Goal: Navigation & Orientation: Find specific page/section

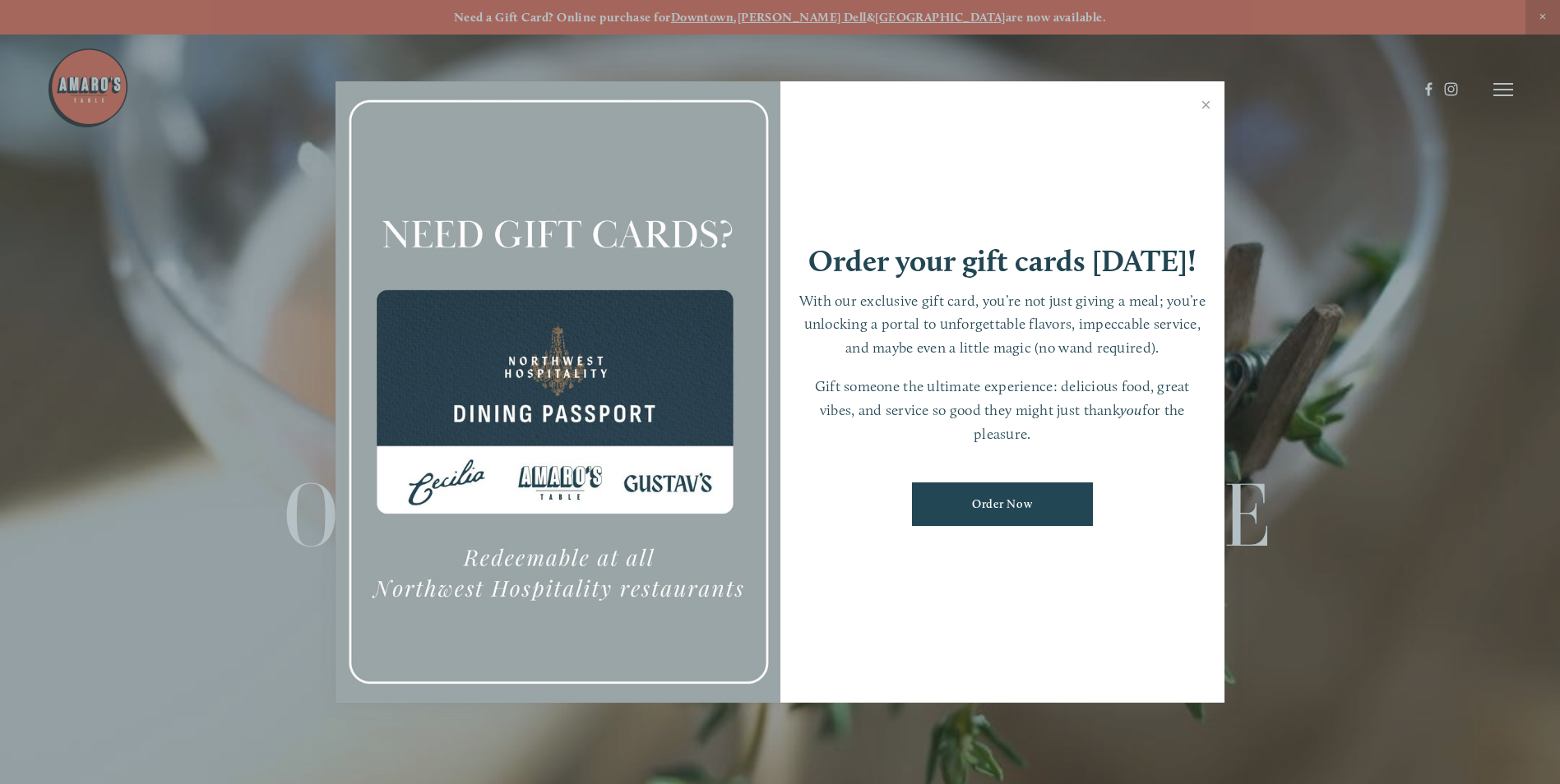
click at [1207, 102] on link "Close" at bounding box center [1206, 107] width 32 height 46
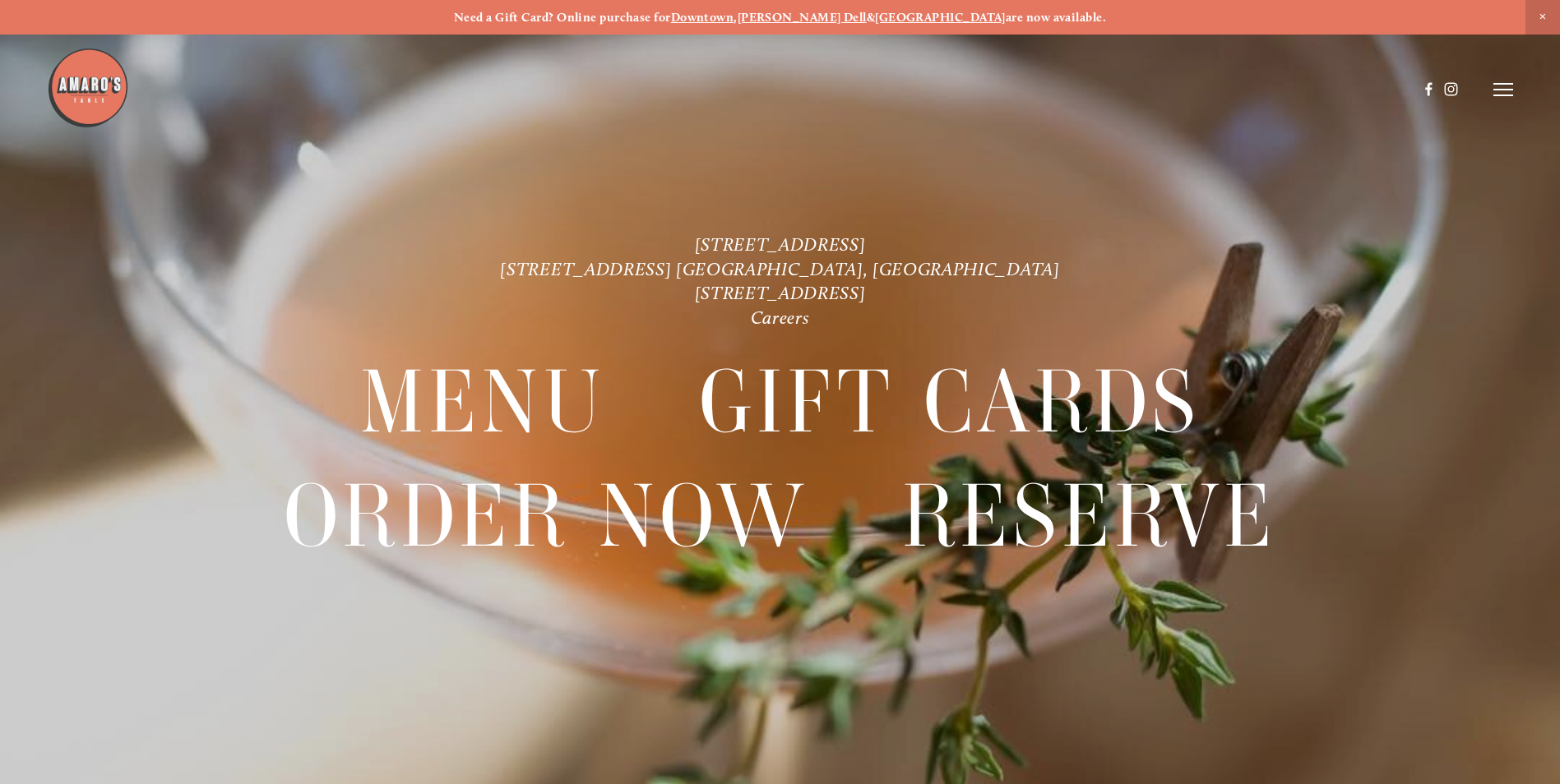
click at [1503, 82] on icon at bounding box center [1503, 89] width 20 height 15
click at [1160, 86] on span "Menu" at bounding box center [1160, 90] width 34 height 16
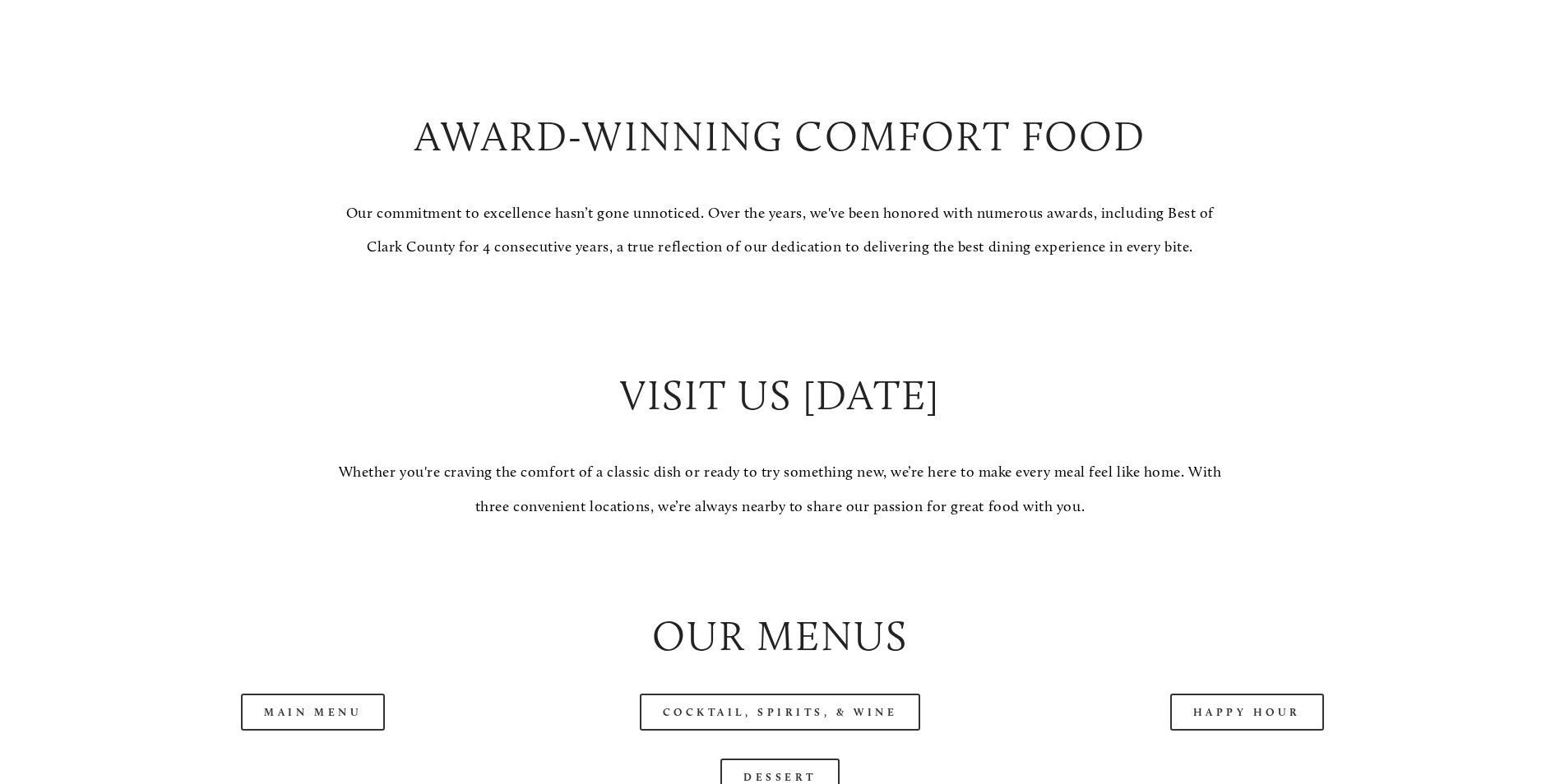
scroll to position [1479, 0]
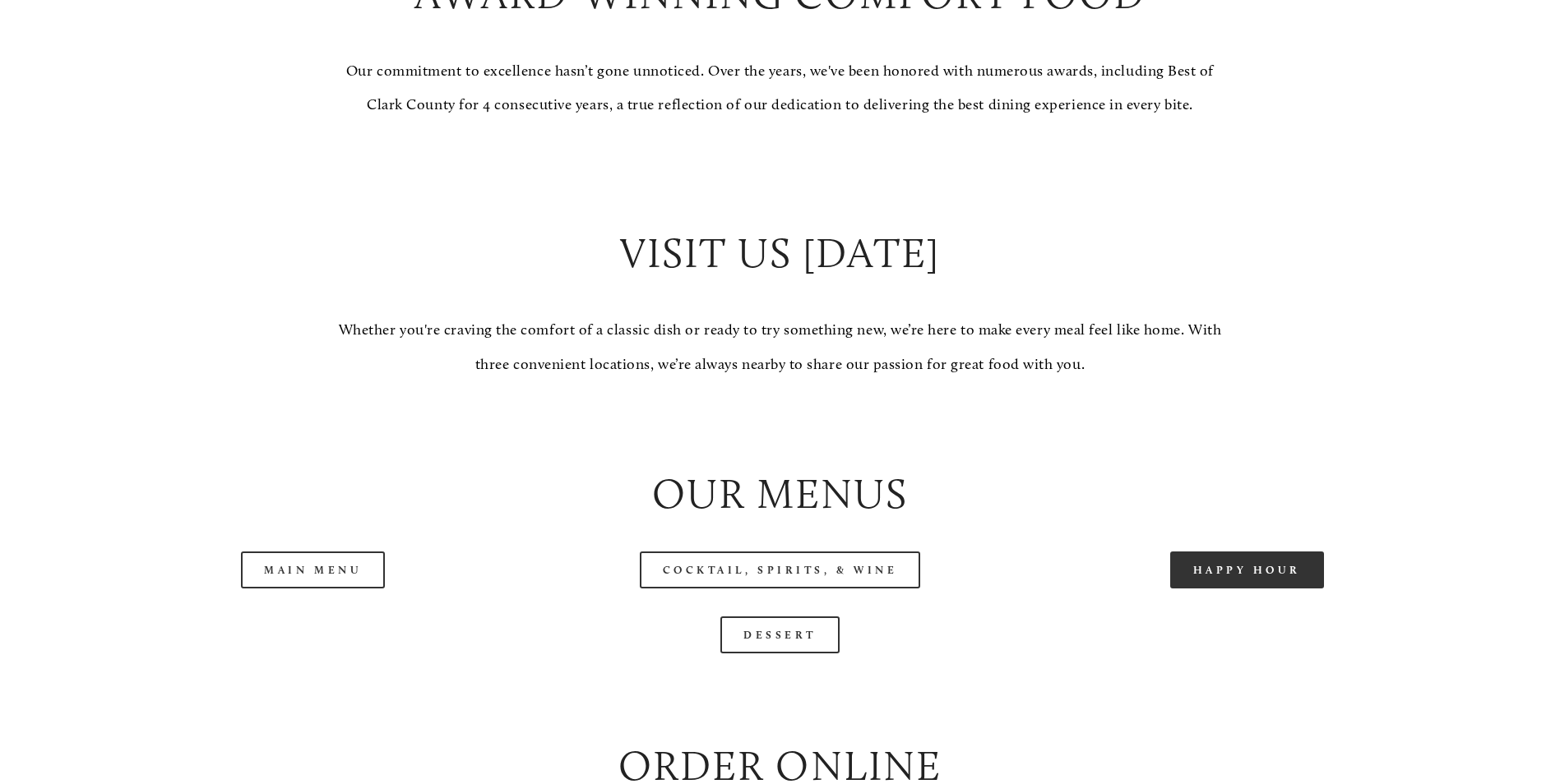
click at [1232, 589] on link "Happy Hour" at bounding box center [1247, 569] width 155 height 37
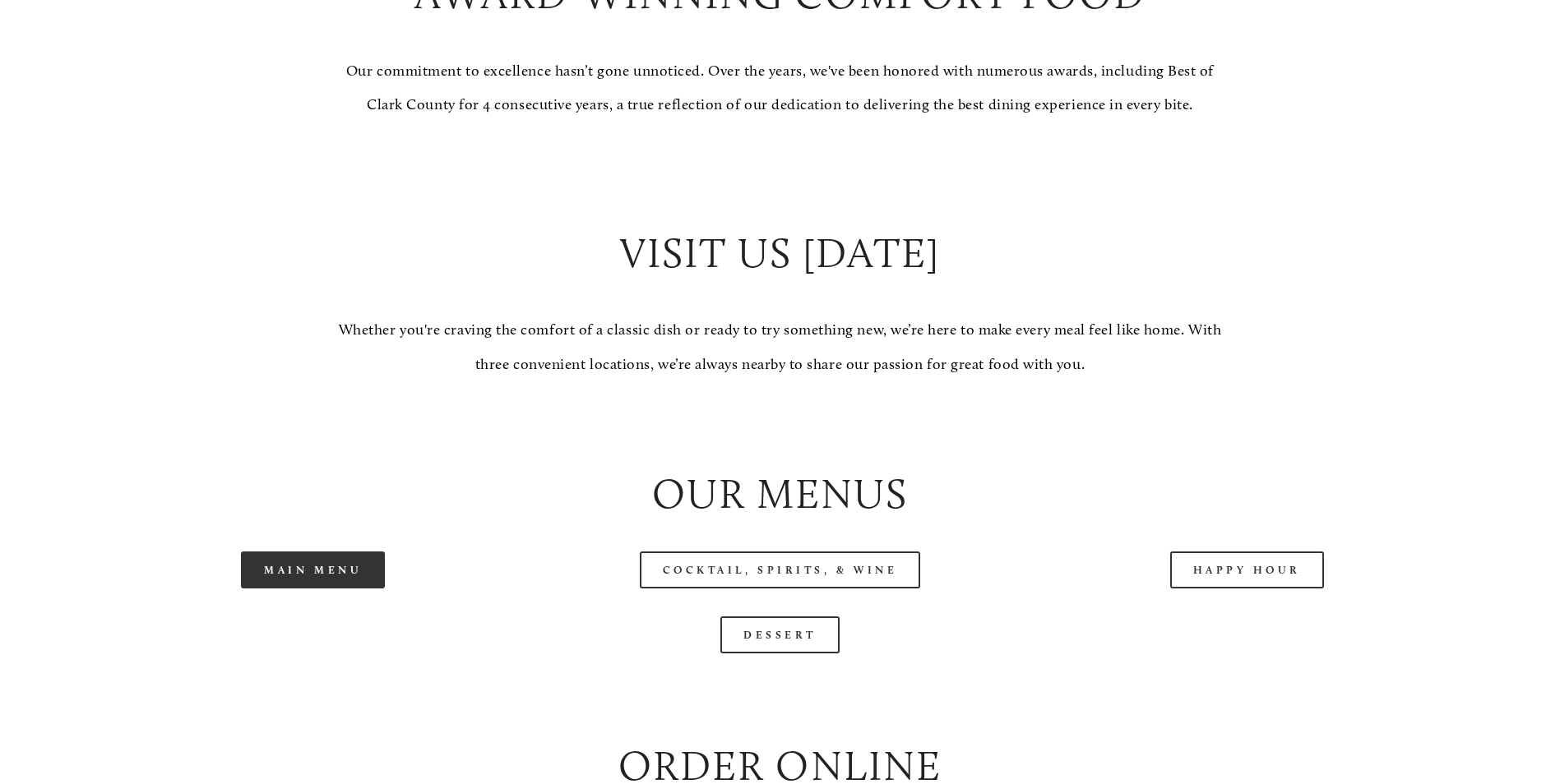
click at [332, 589] on link "Main Menu" at bounding box center [313, 569] width 144 height 37
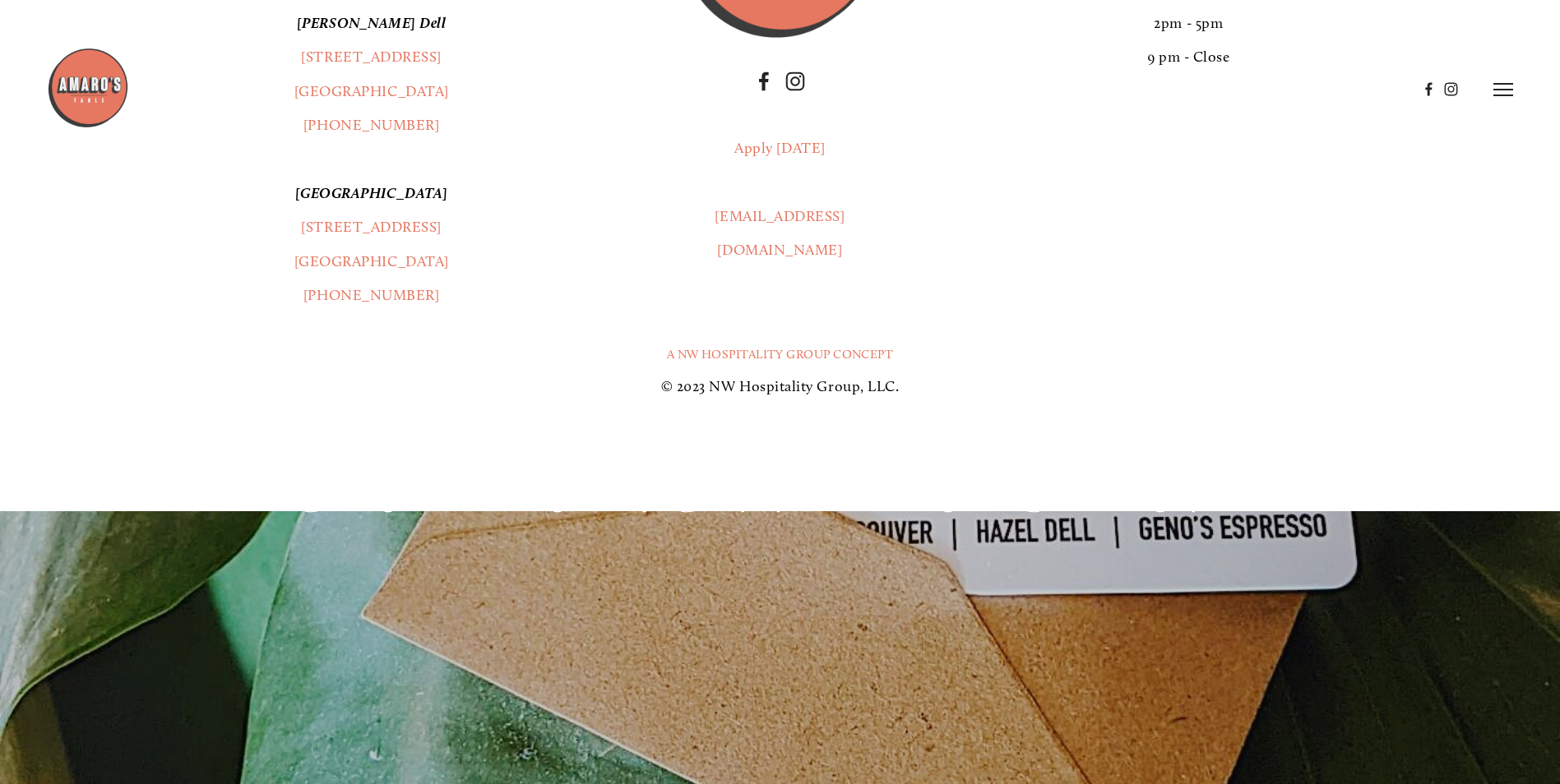
scroll to position [3159, 0]
